Goal: Task Accomplishment & Management: Use online tool/utility

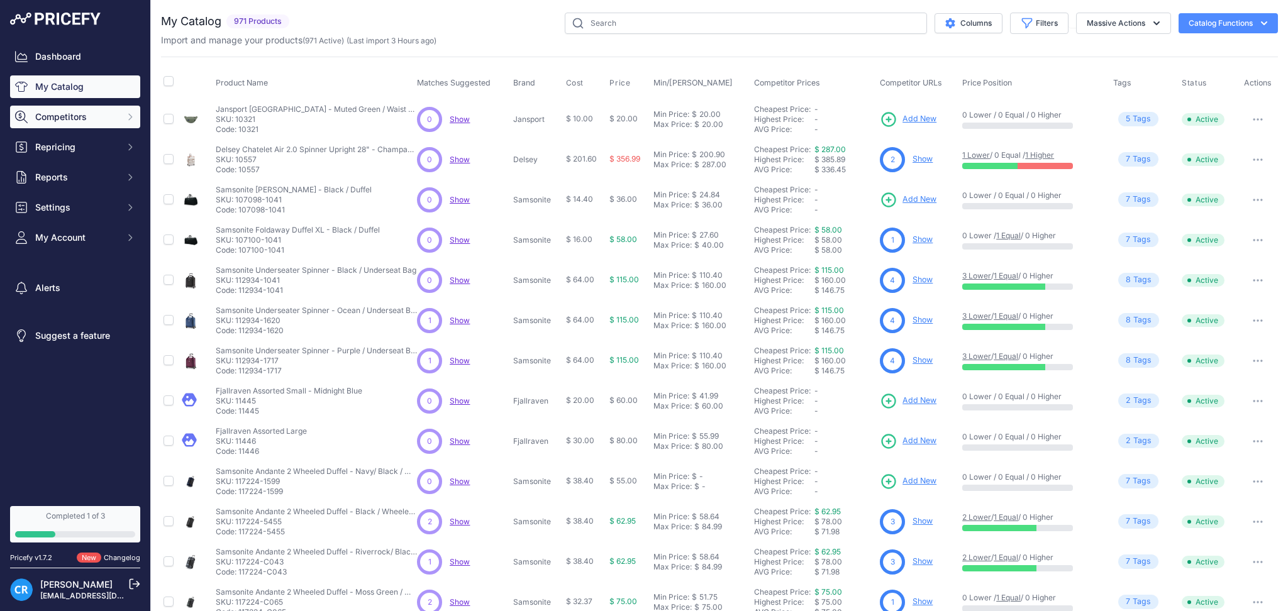
click at [63, 114] on span "Competitors" at bounding box center [76, 117] width 82 height 13
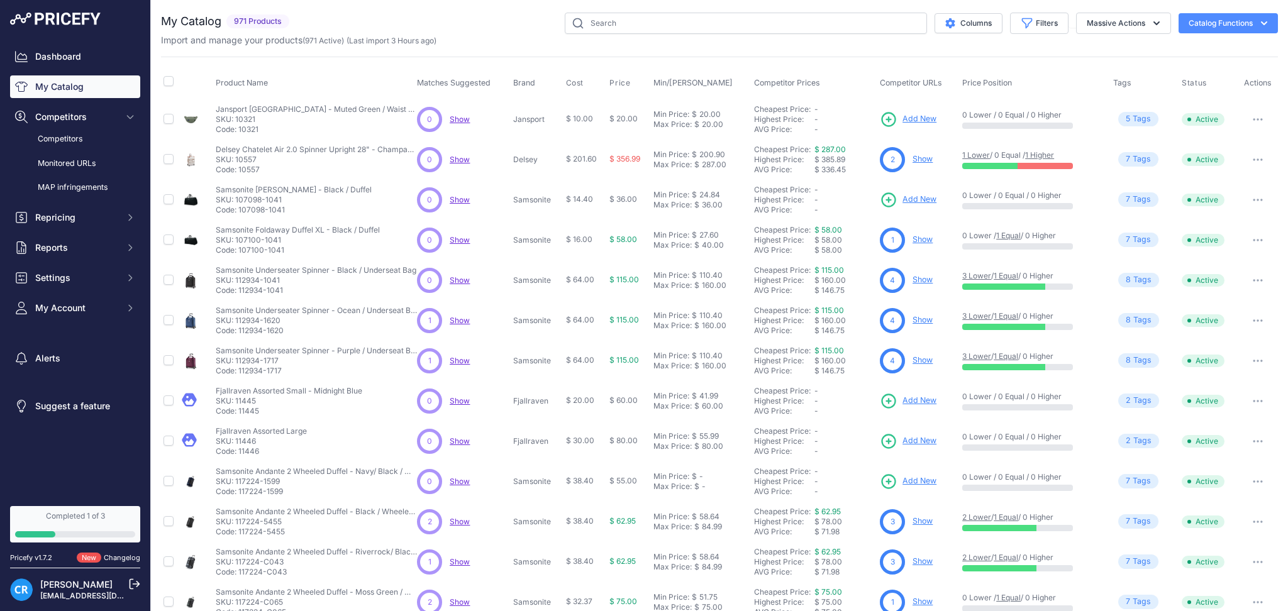
click at [68, 152] on div "Competitors Monitored URLs MAP infringements" at bounding box center [75, 163] width 130 height 70
click at [68, 163] on link "Monitored URLs" at bounding box center [75, 164] width 130 height 22
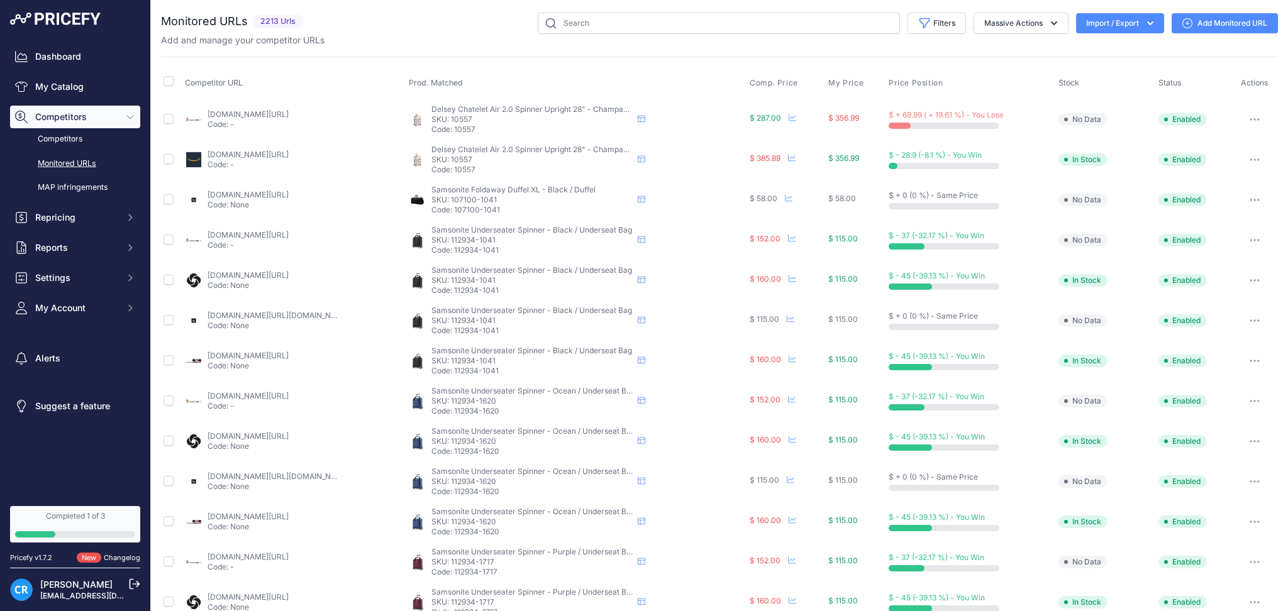
click at [1117, 29] on button "Import / Export" at bounding box center [1120, 23] width 88 height 20
click at [1097, 67] on div "Export" at bounding box center [1118, 72] width 101 height 23
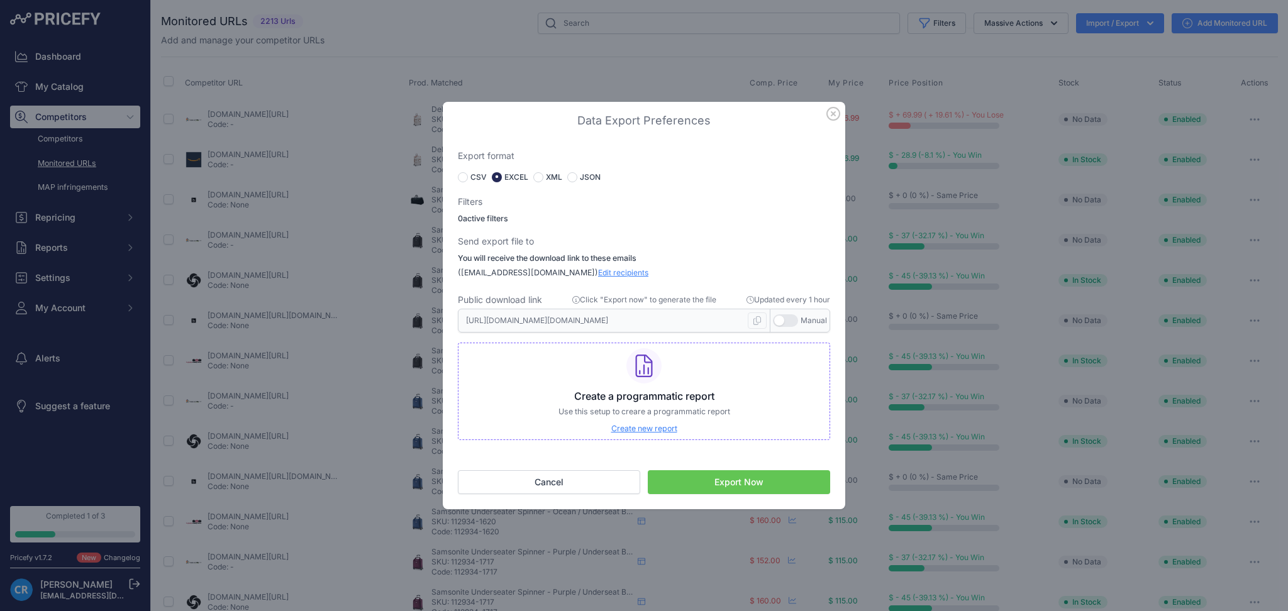
click at [744, 489] on button "Export Now" at bounding box center [739, 482] width 182 height 24
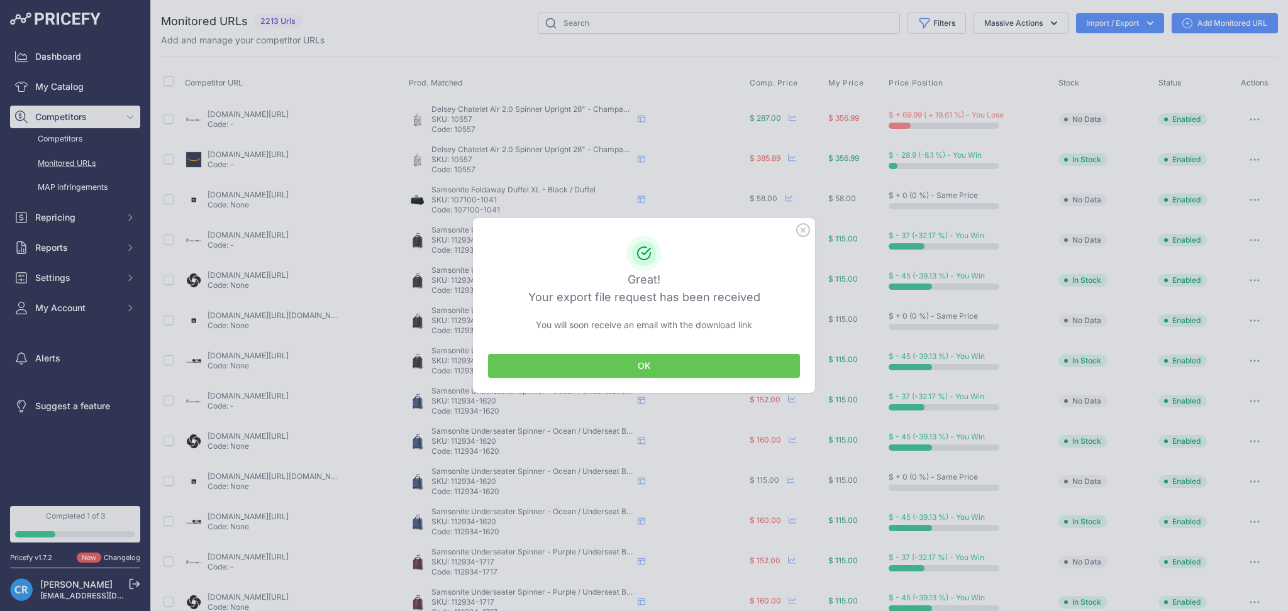
click at [677, 351] on div "OK" at bounding box center [644, 366] width 342 height 54
click at [697, 365] on button "OK" at bounding box center [644, 366] width 312 height 24
